Goal: Task Accomplishment & Management: Complete application form

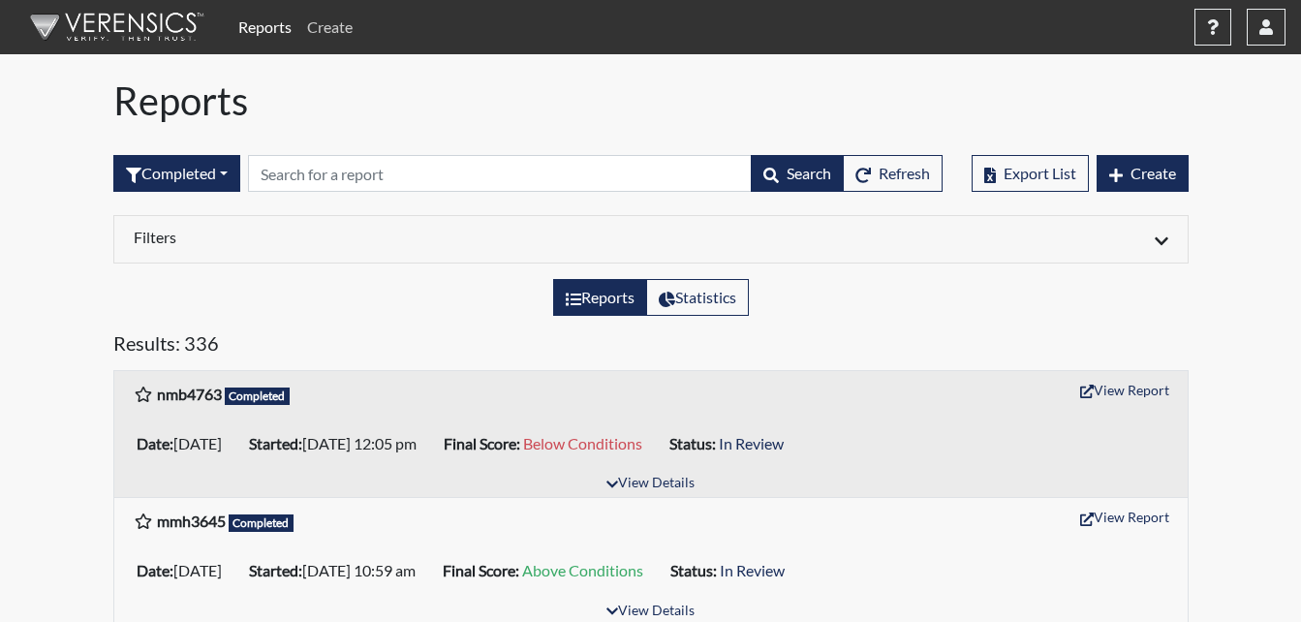
click at [340, 32] on link "Create" at bounding box center [329, 27] width 61 height 39
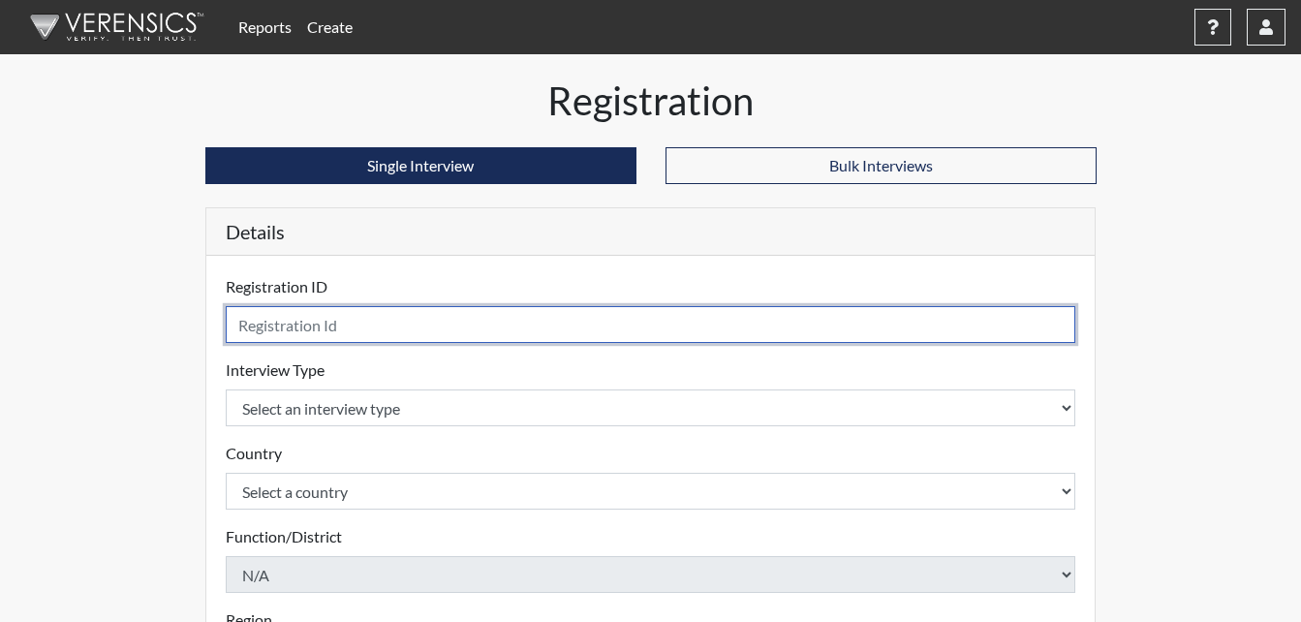
click at [368, 325] on input "text" at bounding box center [651, 324] width 850 height 37
click at [374, 332] on input "text" at bounding box center [651, 324] width 850 height 37
type input "seb7567"
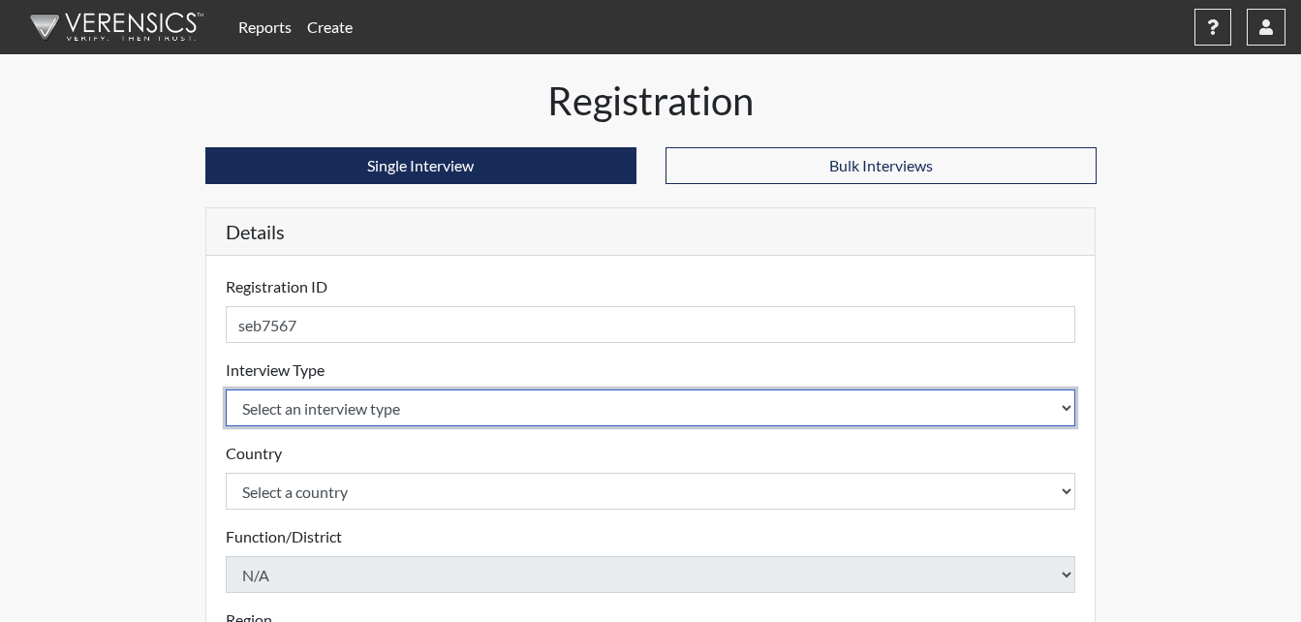
click at [1067, 405] on select "Select an interview type Corrections Pre-Employment" at bounding box center [651, 407] width 850 height 37
select select "ff733e93-e1bf-11ea-9c9f-0eff0cf7eb8f"
click at [226, 389] on select "Select an interview type Corrections Pre-Employment" at bounding box center [651, 407] width 850 height 37
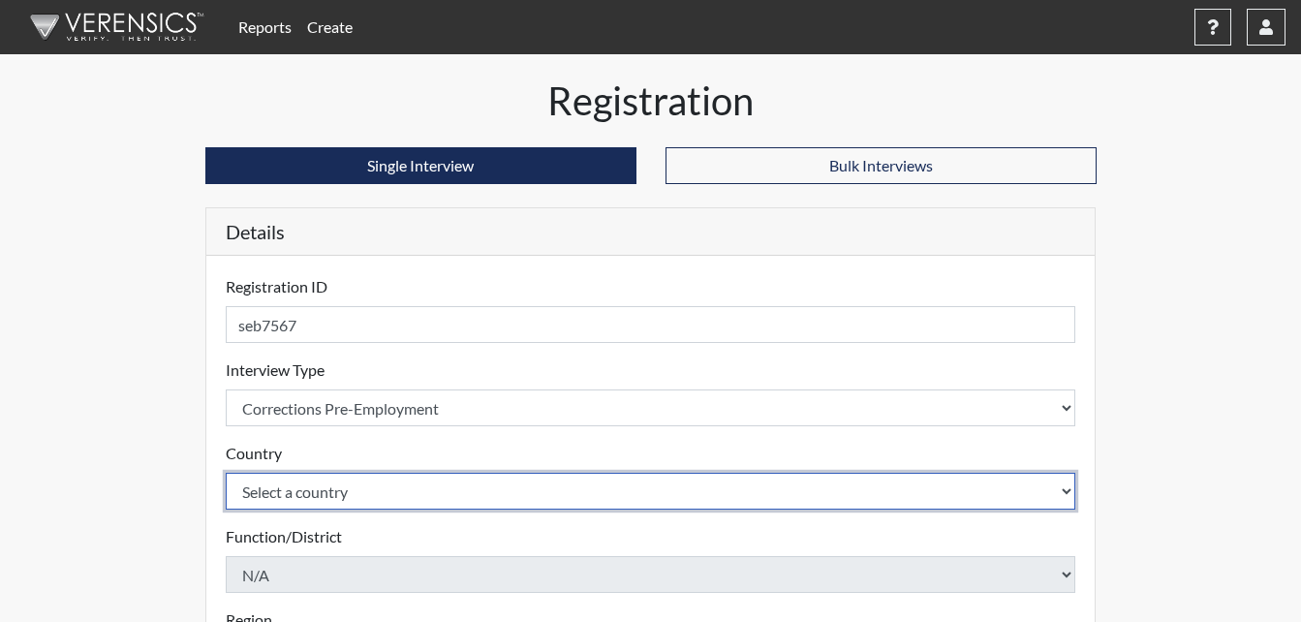
click at [1060, 490] on select "Select a country [GEOGRAPHIC_DATA] [GEOGRAPHIC_DATA]" at bounding box center [651, 491] width 850 height 37
select select "united-states-of-[GEOGRAPHIC_DATA]"
click at [226, 473] on select "Select a country [GEOGRAPHIC_DATA] [GEOGRAPHIC_DATA]" at bounding box center [651, 491] width 850 height 37
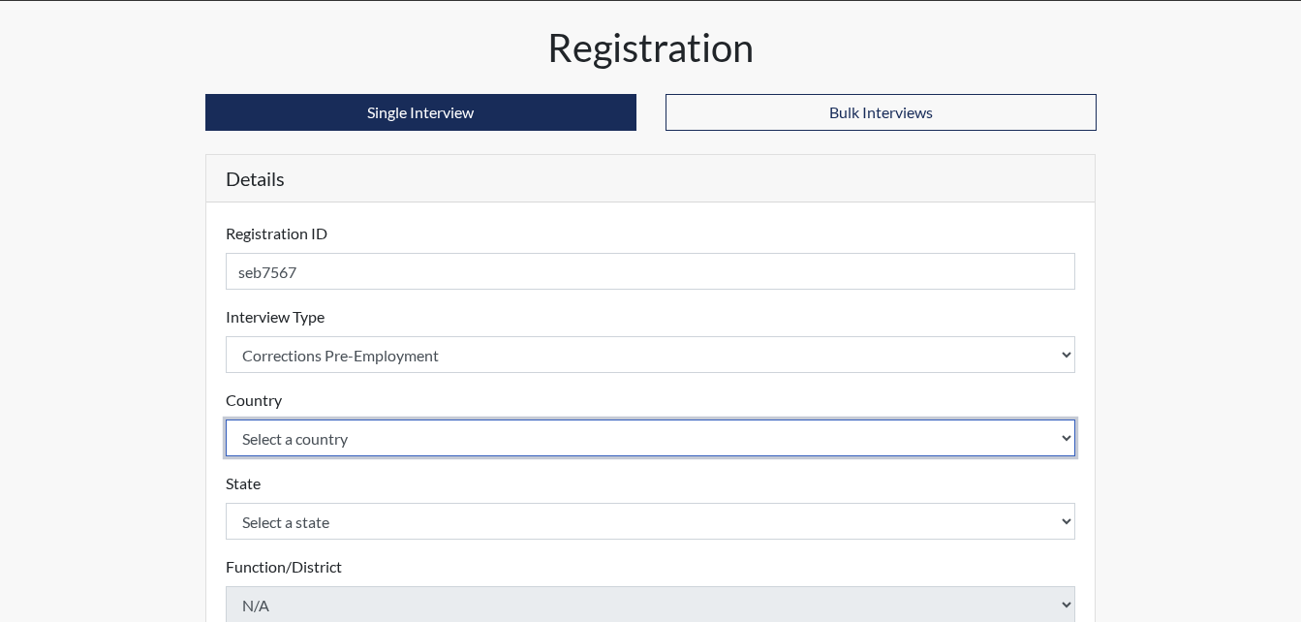
scroll to position [194, 0]
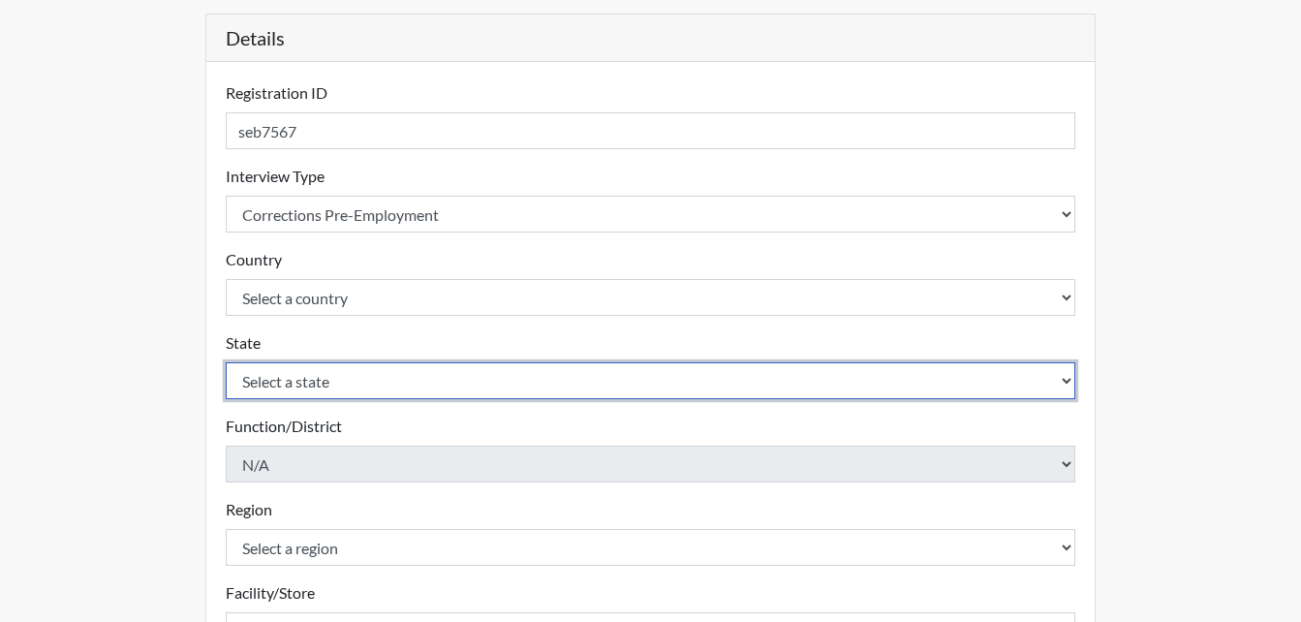
click at [1063, 379] on select "Select a state [US_STATE] [US_STATE] [US_STATE] [US_STATE] [US_STATE] [US_STATE…" at bounding box center [651, 380] width 850 height 37
select select "GA"
click at [226, 362] on select "Select a state [US_STATE] [US_STATE] [US_STATE] [US_STATE] [US_STATE] [US_STATE…" at bounding box center [651, 380] width 850 height 37
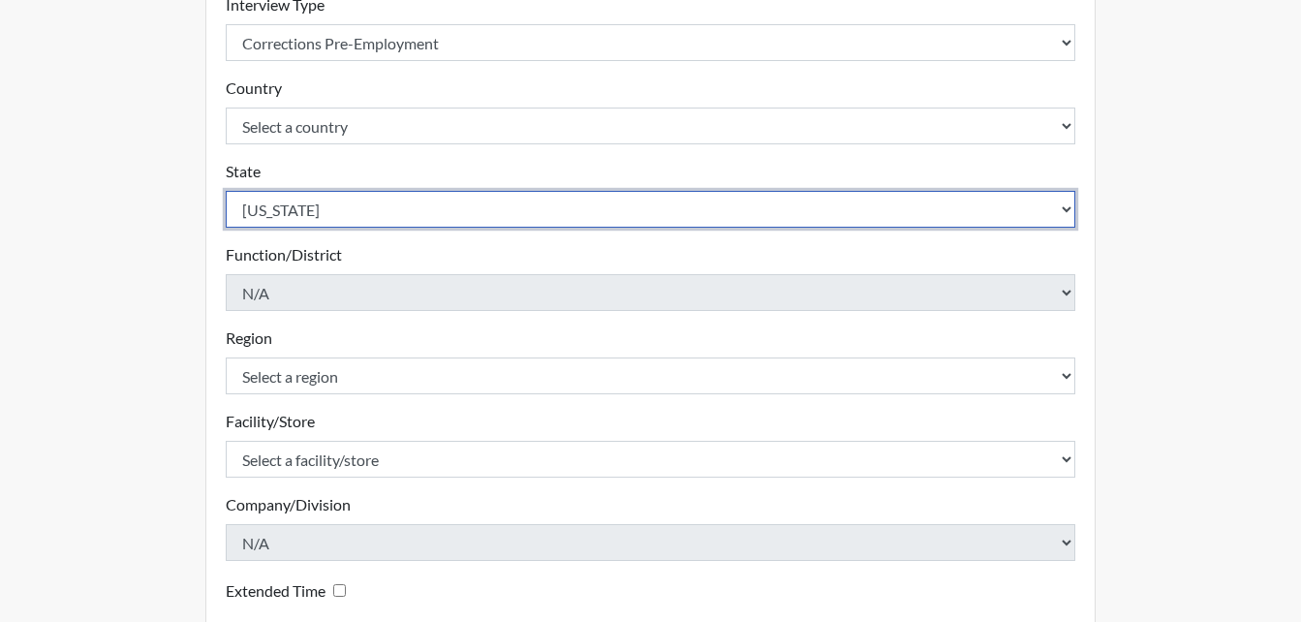
scroll to position [387, 0]
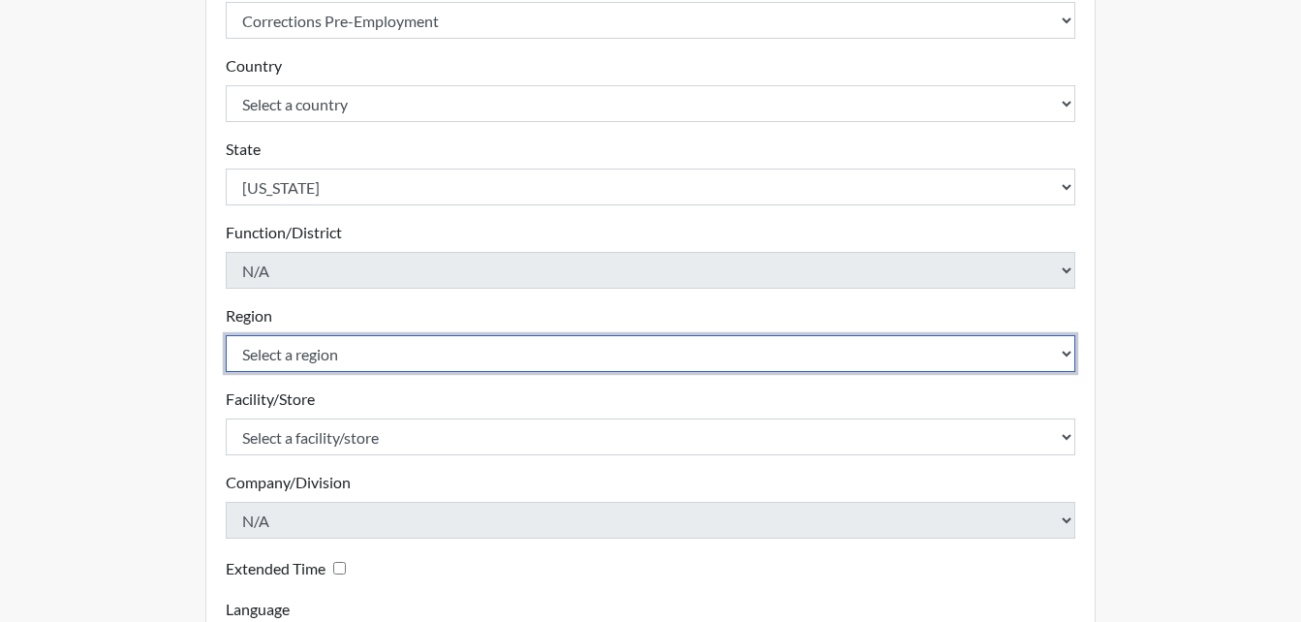
click at [1066, 361] on select "Select a region [GEOGRAPHIC_DATA]" at bounding box center [651, 353] width 850 height 37
select select "51976826-f18e-4b67-8d3b-b0a0fa2f97ff"
click at [226, 335] on select "Select a region [GEOGRAPHIC_DATA]" at bounding box center [651, 353] width 850 height 37
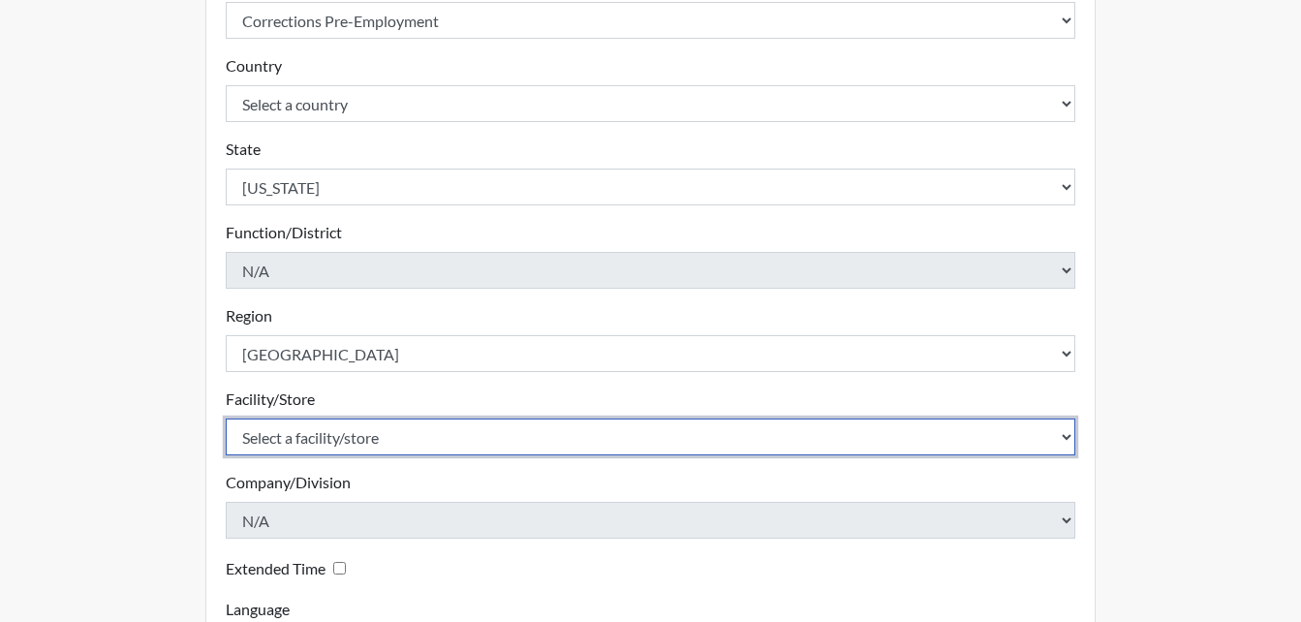
click at [1066, 432] on select "Select a facility/store [PERSON_NAME] PDC Pulaski SP" at bounding box center [651, 436] width 850 height 37
select select "07d467a1-a762-4c04-a0fd-01b52b78d04c"
click at [226, 418] on select "Select a facility/store [PERSON_NAME] PDC Pulaski SP" at bounding box center [651, 436] width 850 height 37
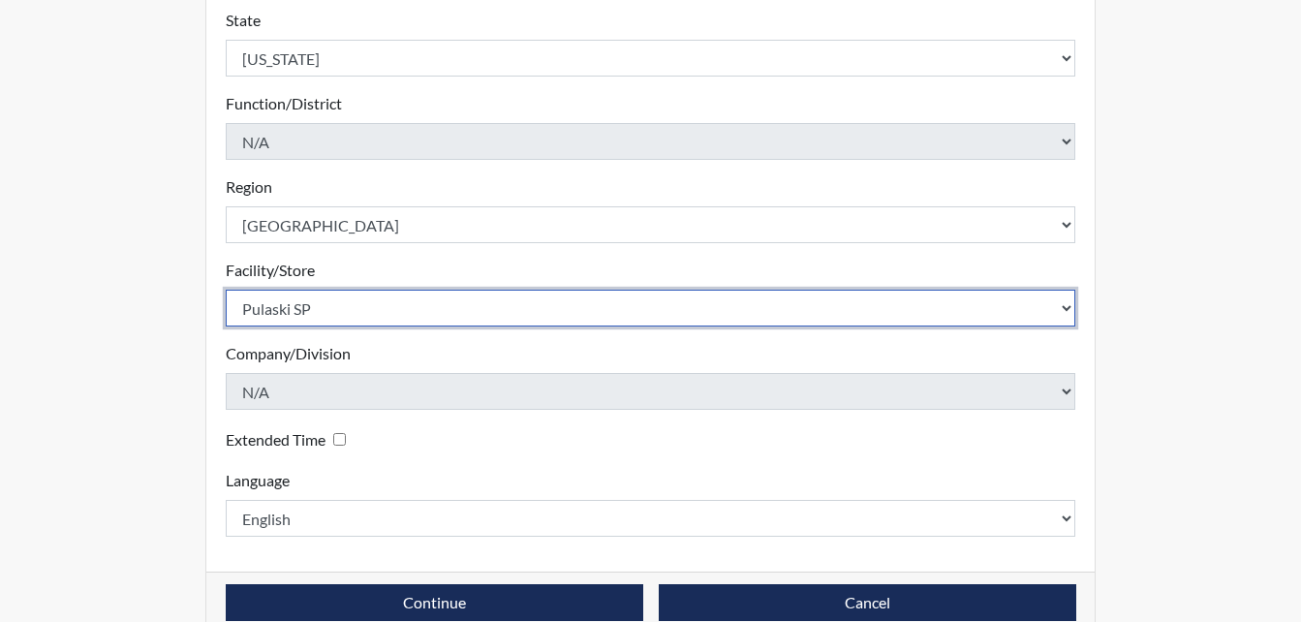
scroll to position [551, 0]
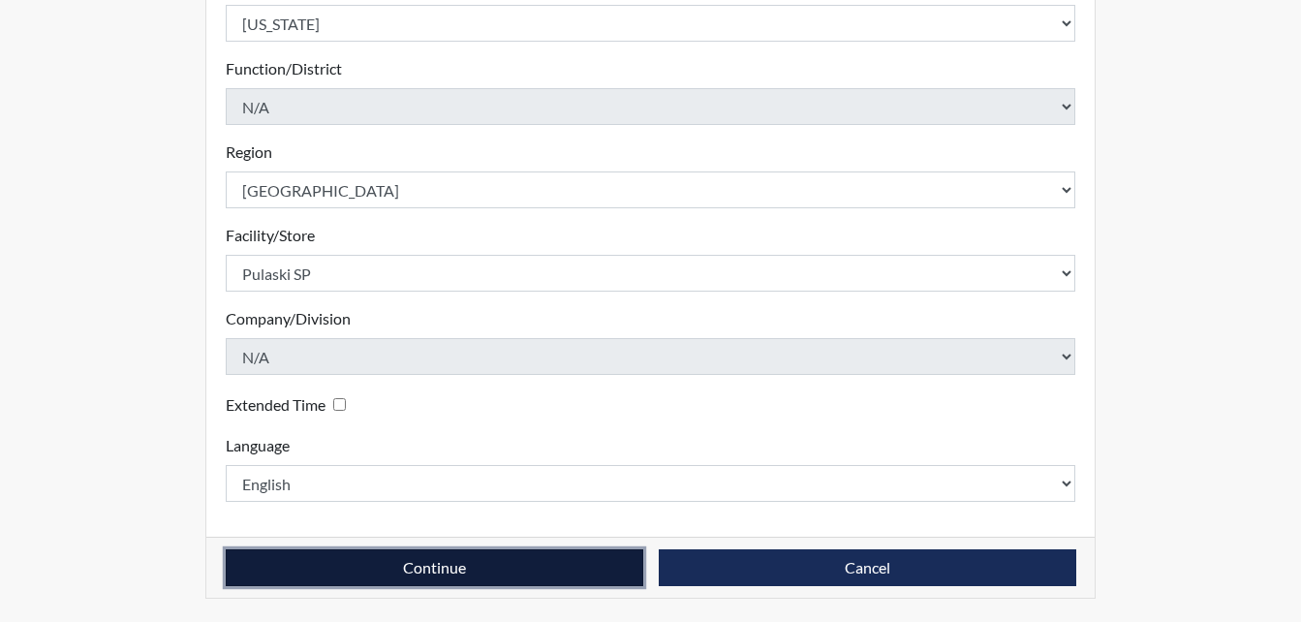
click at [517, 567] on button "Continue" at bounding box center [434, 567] width 417 height 37
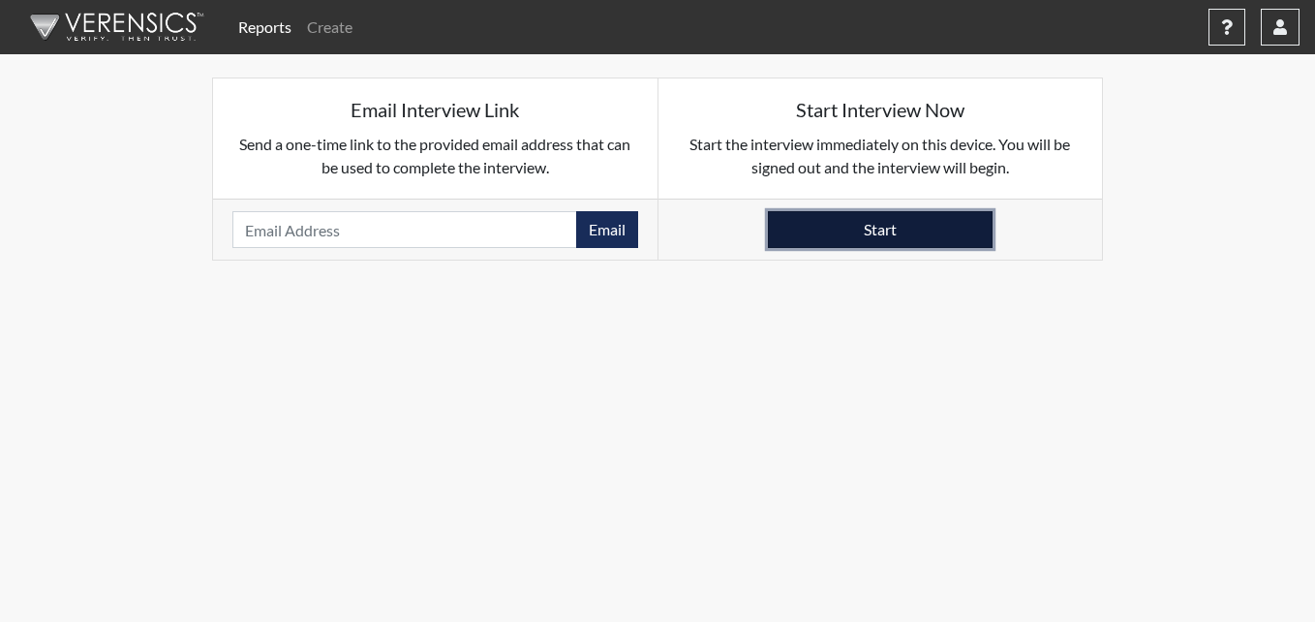
click at [974, 229] on button "Start" at bounding box center [880, 229] width 225 height 37
